Goal: Information Seeking & Learning: Find specific fact

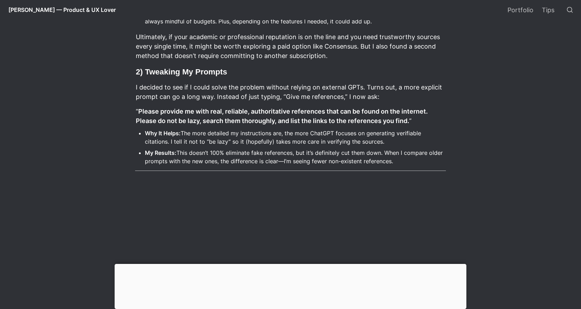
scroll to position [437, 0]
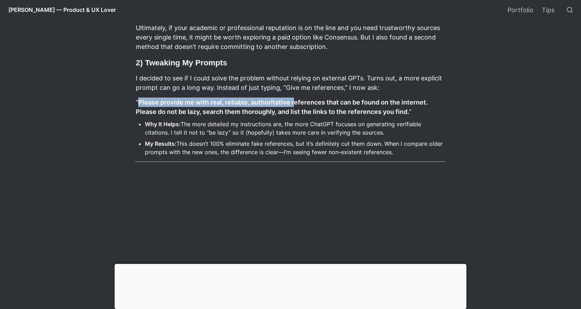
drag, startPoint x: 139, startPoint y: 102, endPoint x: 294, endPoint y: 107, distance: 155.5
click at [294, 107] on p "“ Please provide me with real, reliable, authoritative references that can be f…" at bounding box center [290, 107] width 311 height 21
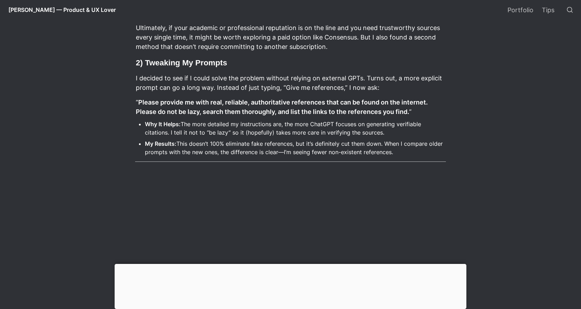
click at [297, 112] on strong "Please provide me with real, reliable, authoritative references that can be fou…" at bounding box center [282, 107] width 293 height 17
drag, startPoint x: 276, startPoint y: 111, endPoint x: 135, endPoint y: 112, distance: 140.7
click at [136, 112] on strong "Please provide me with real, reliable, authoritative references that can be fou…" at bounding box center [282, 107] width 293 height 17
copy strong "Please do not be lazy, search them thoroughly"
drag, startPoint x: 248, startPoint y: 103, endPoint x: 139, endPoint y: 101, distance: 109.6
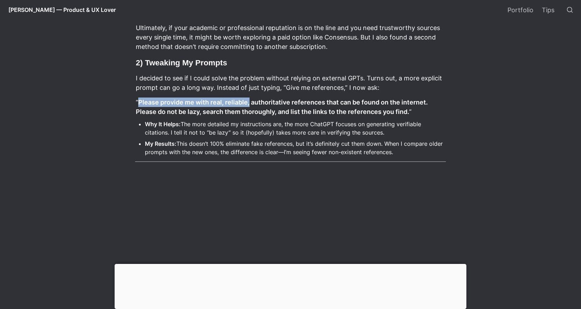
click at [139, 101] on strong "Please provide me with real, reliable, authoritative references that can be fou…" at bounding box center [282, 107] width 293 height 17
copy strong "Please provide me with real, reliable,"
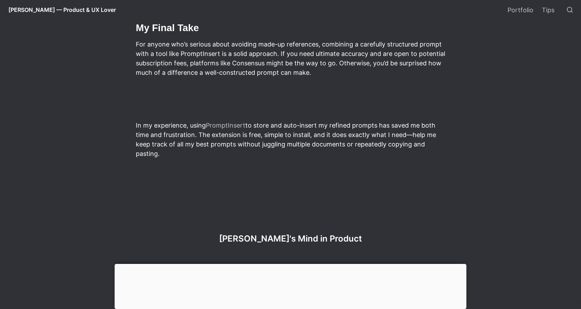
scroll to position [977, 0]
